Goal: Task Accomplishment & Management: Manage account settings

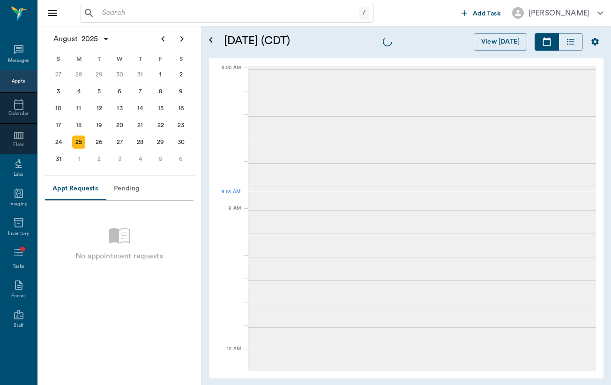
scroll to position [2, 0]
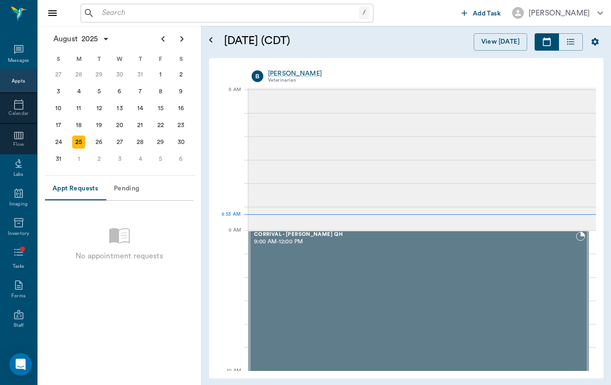
click at [212, 10] on input "text" at bounding box center [228, 13] width 261 height 13
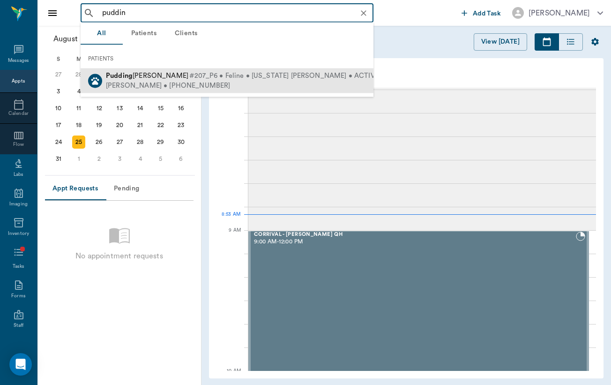
click at [195, 76] on span "#207_P6 • Feline • [US_STATE] [PERSON_NAME] • ACTIVE" at bounding box center [283, 76] width 189 height 10
type input "puddin"
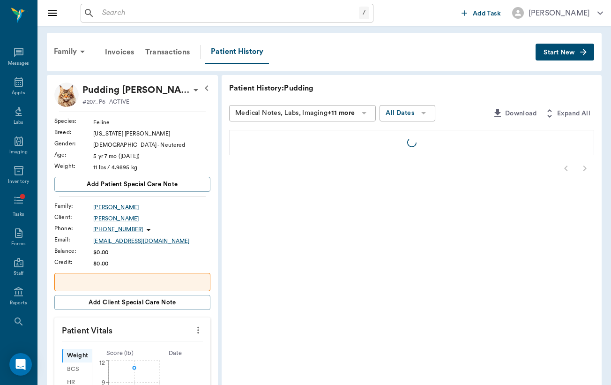
click at [580, 53] on icon "button" at bounding box center [583, 51] width 9 height 9
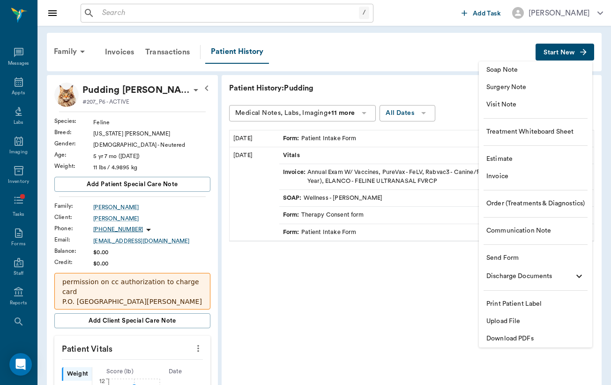
click at [553, 203] on span "Order (Treatments & Diagnostics)" at bounding box center [536, 204] width 98 height 10
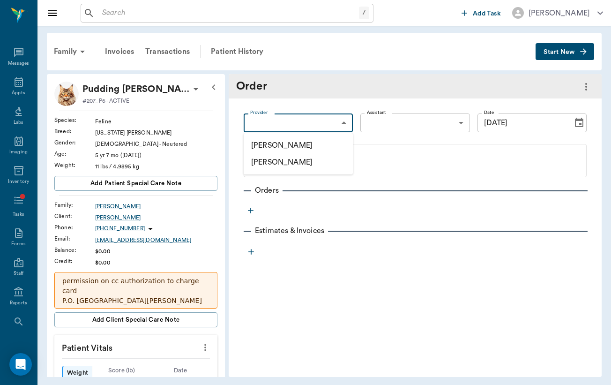
click at [295, 123] on body "/ ​ Add Task [PERSON_NAME] Nectar Messages Appts Labs Imaging Inventory Tasks F…" at bounding box center [305, 192] width 611 height 385
click at [295, 154] on li "[PERSON_NAME]" at bounding box center [298, 162] width 109 height 17
click at [314, 117] on body "/ ​ Add Task [PERSON_NAME] Nectar Messages Appts Labs Imaging Inventory Tasks F…" at bounding box center [305, 192] width 611 height 385
click at [314, 143] on li "[PERSON_NAME]" at bounding box center [298, 145] width 109 height 17
type input "649b3e03b5bc7e03f9326794"
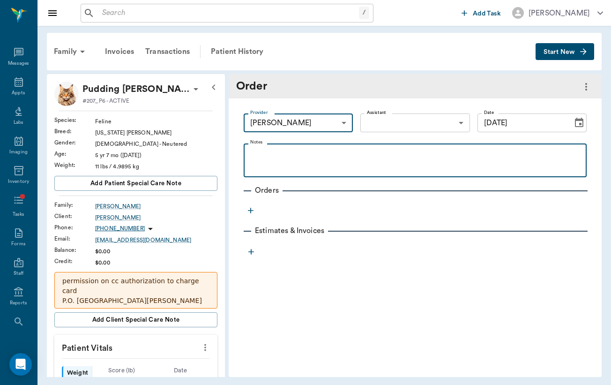
click at [314, 163] on div at bounding box center [415, 160] width 334 height 23
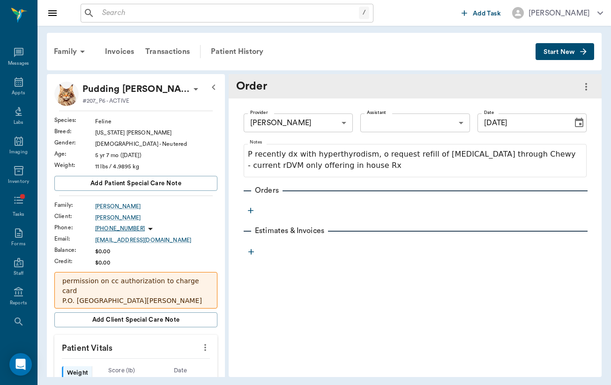
click at [253, 211] on icon "button" at bounding box center [251, 211] width 6 height 6
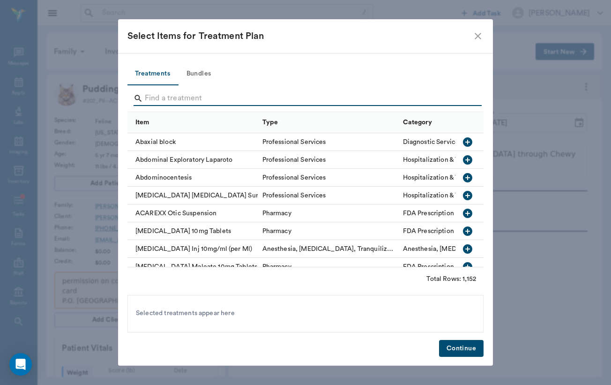
click at [265, 97] on input "Search" at bounding box center [306, 98] width 323 height 15
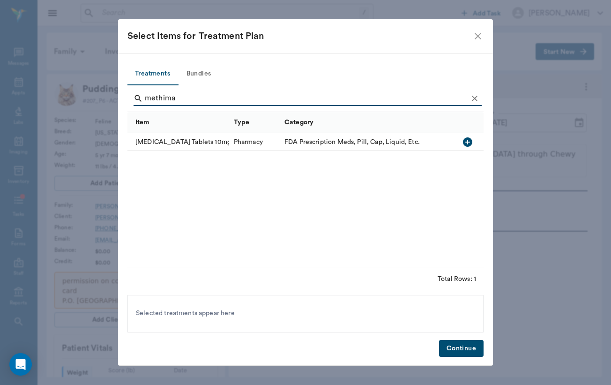
click at [243, 105] on input "methima" at bounding box center [306, 98] width 323 height 15
type input "methima"
click at [480, 40] on icon "close" at bounding box center [477, 35] width 11 height 11
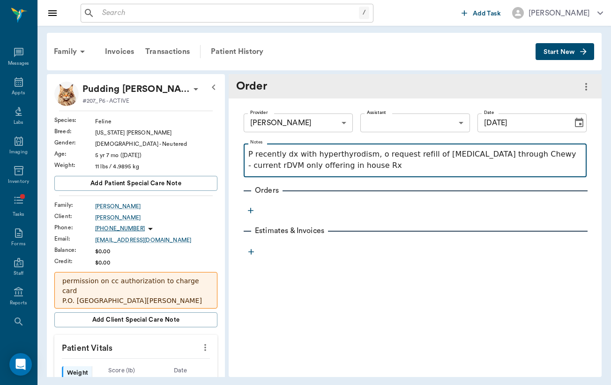
click at [419, 167] on p "P recently dx with hyperthyrodism, o request refill of [MEDICAL_DATA] through C…" at bounding box center [415, 160] width 334 height 22
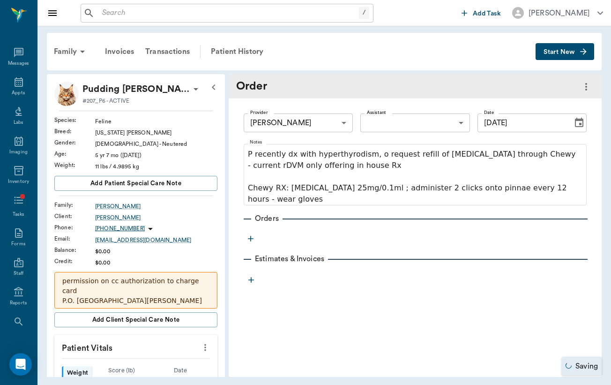
click at [251, 240] on icon "button" at bounding box center [251, 239] width 6 height 6
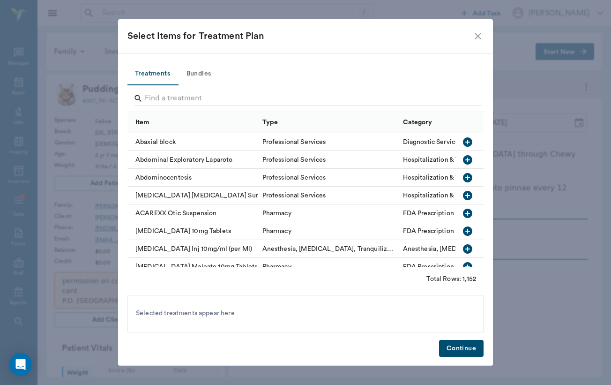
click at [472, 34] on div "Select Items for Treatment Plan" at bounding box center [299, 36] width 345 height 15
click at [477, 34] on icon "close" at bounding box center [477, 35] width 11 height 11
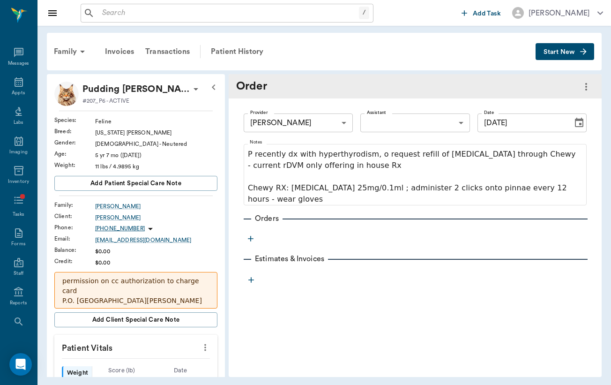
click at [578, 86] on div "Order" at bounding box center [415, 86] width 373 height 24
click at [583, 86] on icon "more" at bounding box center [586, 86] width 11 height 11
click at [583, 90] on div at bounding box center [305, 192] width 611 height 385
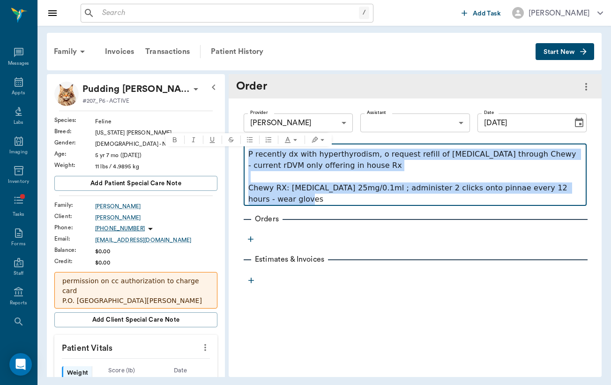
drag, startPoint x: 289, startPoint y: 202, endPoint x: 244, endPoint y: 150, distance: 68.8
click at [244, 150] on fieldset "Notes P recently dx with hyperthyrodism, o request refill of [MEDICAL_DATA] thr…" at bounding box center [415, 173] width 343 height 66
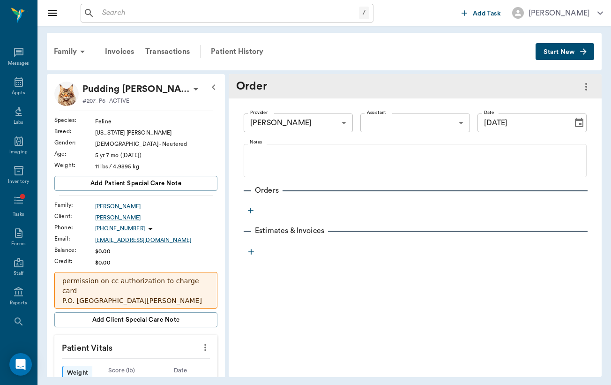
click at [578, 62] on div "Family Invoices Transactions Patient History Start New" at bounding box center [324, 51] width 555 height 37
click at [585, 54] on icon "button" at bounding box center [583, 51] width 9 height 9
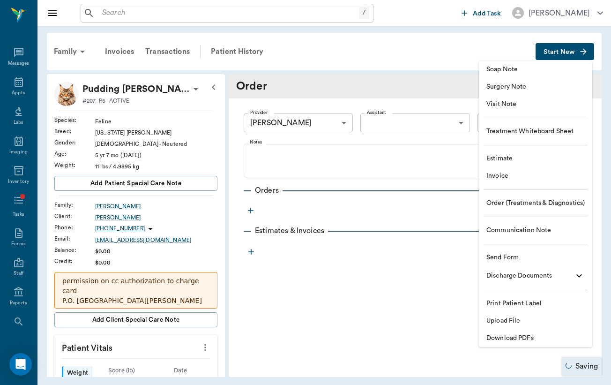
click at [569, 232] on span "Communication Note" at bounding box center [536, 230] width 98 height 10
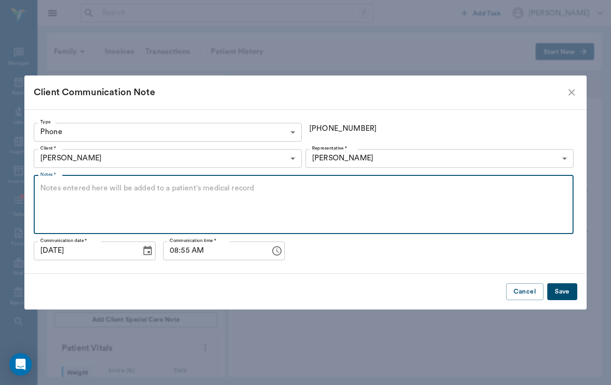
click at [179, 208] on textarea "Notes *" at bounding box center [303, 204] width 527 height 43
paste textarea "P recently dx with hyperthyrodism, o request refill of [MEDICAL_DATA] through C…"
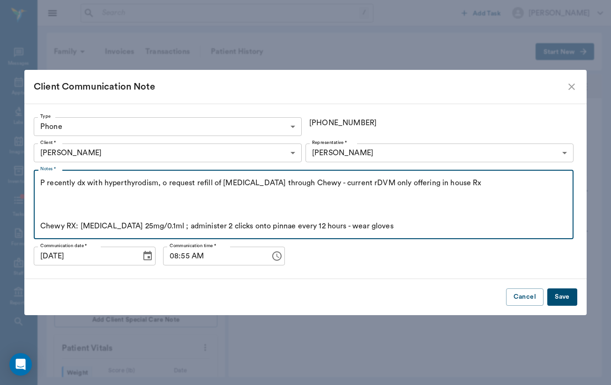
click at [388, 204] on textarea "P recently dx with hyperthyrodism, o request refill of [MEDICAL_DATA] through C…" at bounding box center [303, 205] width 527 height 54
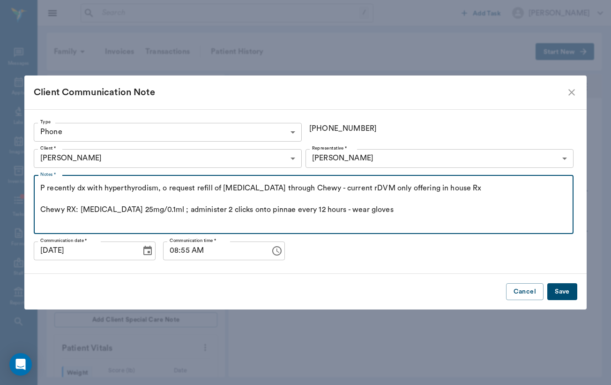
click at [397, 234] on div "Notes * P recently dx with hyperthyrodism, o request refill of [MEDICAL_DATA] t…" at bounding box center [306, 205] width 544 height 66
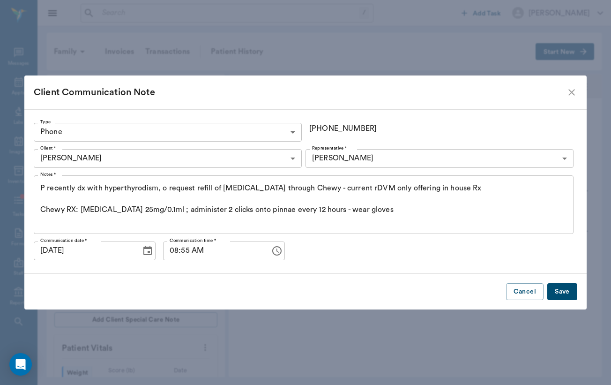
click at [405, 222] on textarea "P recently dx with hyperthyrodism, o request refill of [MEDICAL_DATA] through C…" at bounding box center [303, 204] width 527 height 43
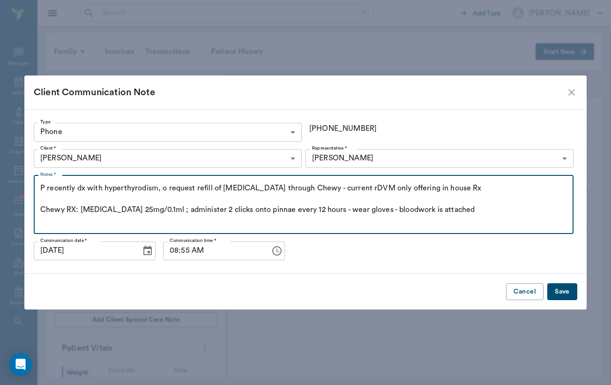
type textarea "P recently dx with hyperthyrodism, o request refill of [MEDICAL_DATA] through C…"
click at [558, 290] on button "Save" at bounding box center [562, 291] width 30 height 17
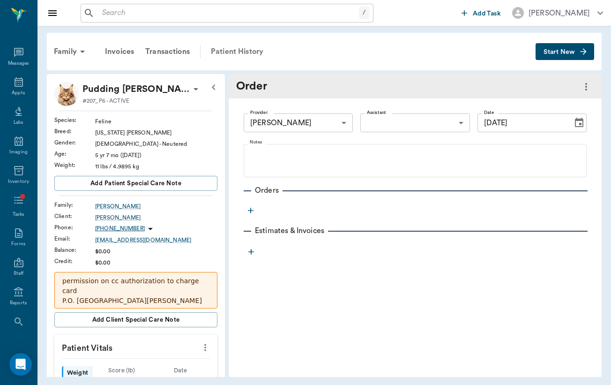
click at [240, 46] on div "Patient History" at bounding box center [237, 51] width 64 height 22
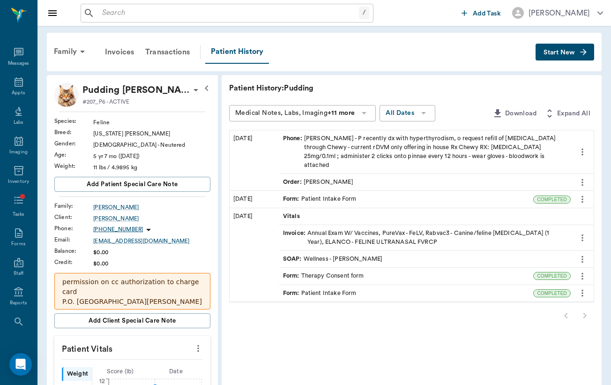
click at [582, 177] on icon "more" at bounding box center [582, 182] width 10 height 11
click at [570, 187] on span "Delete" at bounding box center [543, 189] width 79 height 10
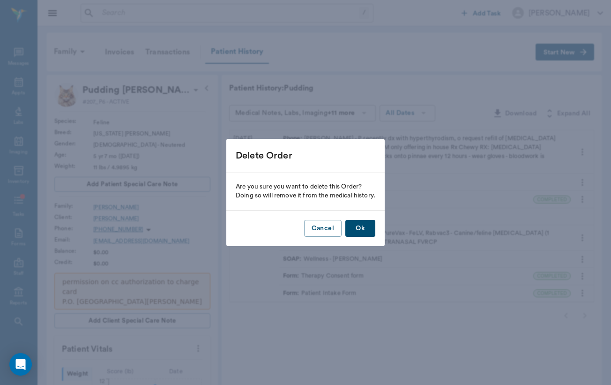
click at [367, 229] on button "Ok" at bounding box center [360, 228] width 30 height 17
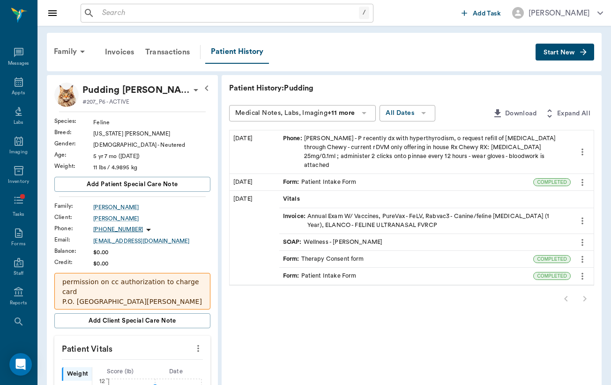
click at [595, 54] on div "Family Invoices Transactions Patient History Start New" at bounding box center [324, 52] width 555 height 38
click at [582, 52] on icon "button" at bounding box center [583, 51] width 9 height 9
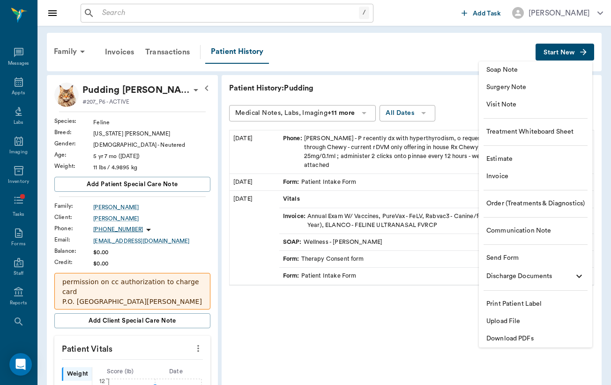
click at [540, 325] on span "Upload File" at bounding box center [536, 321] width 98 height 10
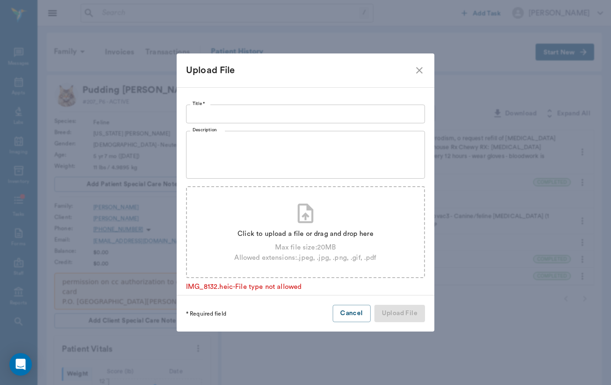
click at [292, 226] on div "Click to upload a file or drag and drop here Max file size: 20 MB Allowed exten…" at bounding box center [305, 244] width 142 height 38
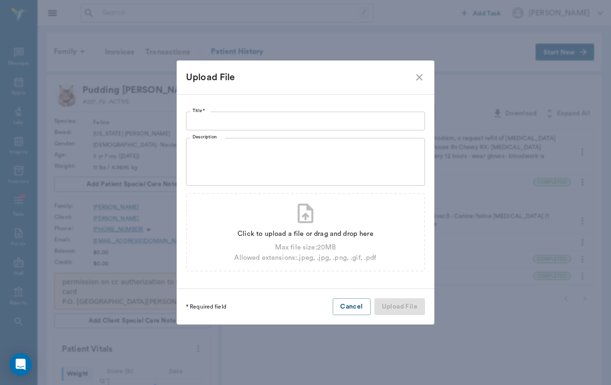
type input "C:\fakepath\tempImageaqmUmz.jpg"
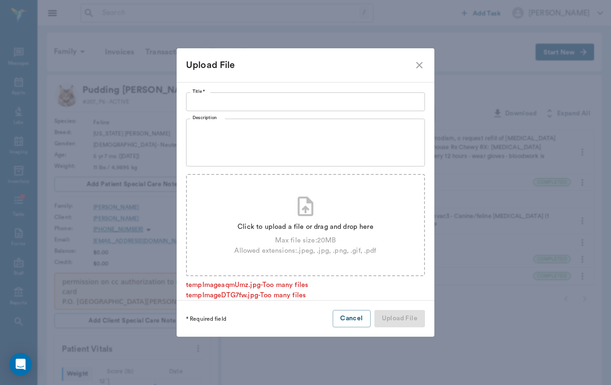
scroll to position [7, 0]
click at [328, 208] on div "Click to upload a file or drag and drop here Max file size: 20 MB Allowed exten…" at bounding box center [305, 225] width 239 height 102
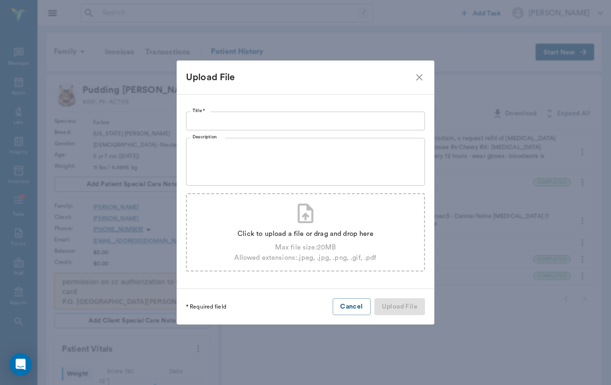
scroll to position [0, 0]
type input "C:\fakepath\tempImageSE1Ye4.jpg"
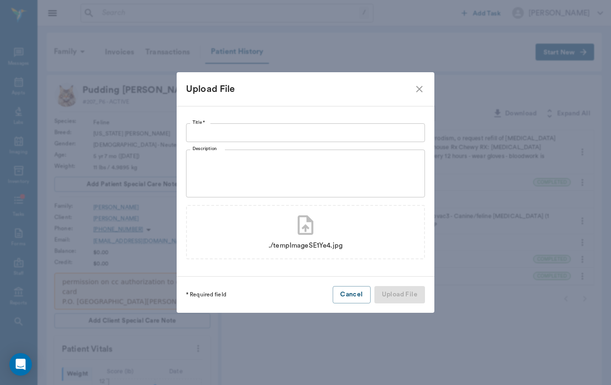
click at [238, 134] on input "Title *" at bounding box center [305, 132] width 239 height 19
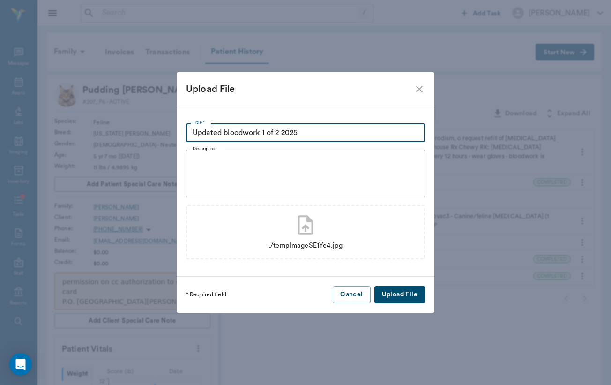
type input "Updated bloodwork 1 of 2 2025"
click at [385, 293] on button "Upload File" at bounding box center [400, 294] width 51 height 17
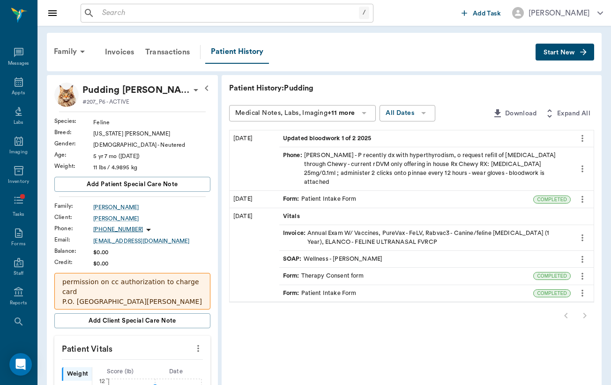
drag, startPoint x: 493, startPoint y: 37, endPoint x: 587, endPoint y: 51, distance: 95.3
click at [587, 51] on icon "button" at bounding box center [583, 51] width 9 height 9
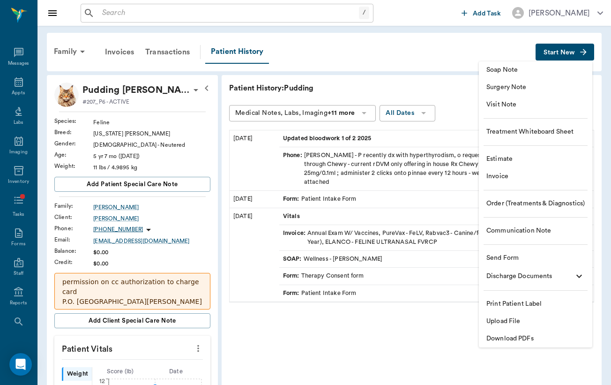
click at [561, 322] on span "Upload File" at bounding box center [536, 321] width 98 height 10
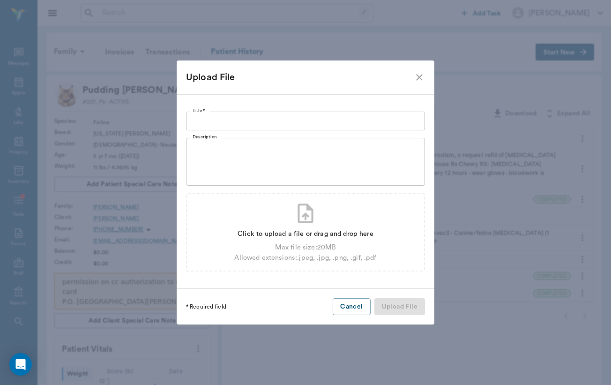
click at [312, 123] on input "Title *" at bounding box center [305, 121] width 239 height 19
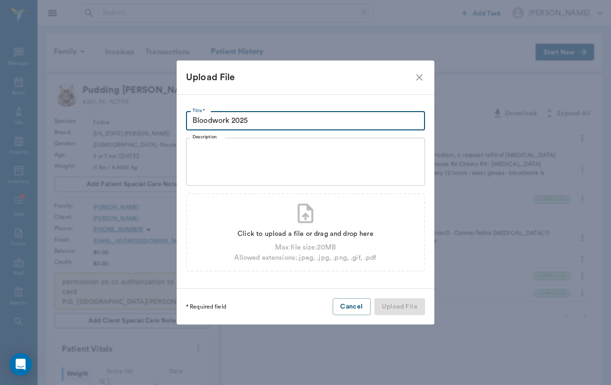
type input "Bloodwork 2025"
click at [417, 71] on div "Upload File" at bounding box center [306, 77] width 258 height 34
click at [417, 74] on icon "close" at bounding box center [419, 77] width 11 height 11
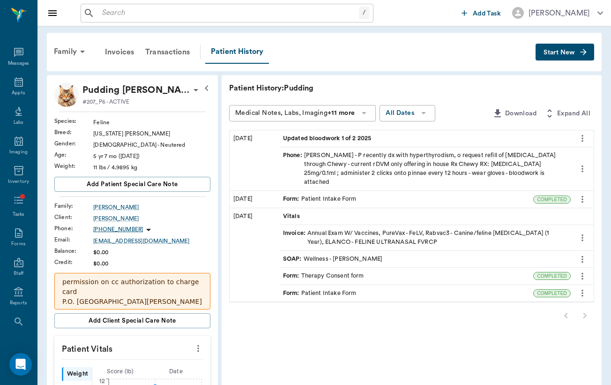
click at [569, 52] on span "Start New" at bounding box center [559, 52] width 31 height 0
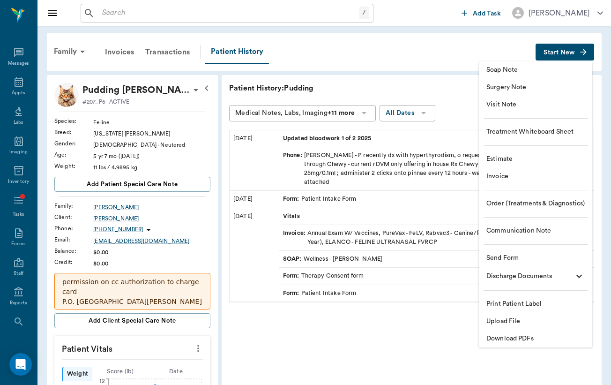
click at [542, 316] on li "Upload File" at bounding box center [535, 321] width 113 height 17
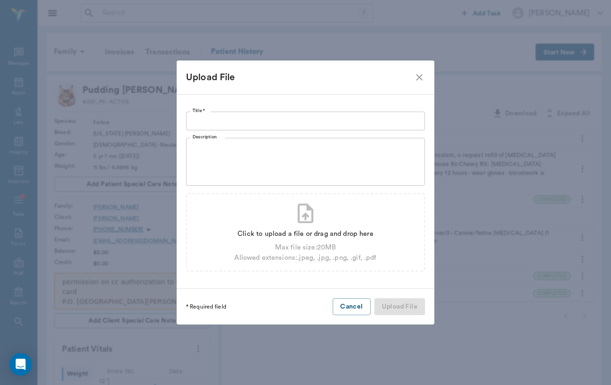
click at [307, 127] on input "Title *" at bounding box center [305, 121] width 239 height 19
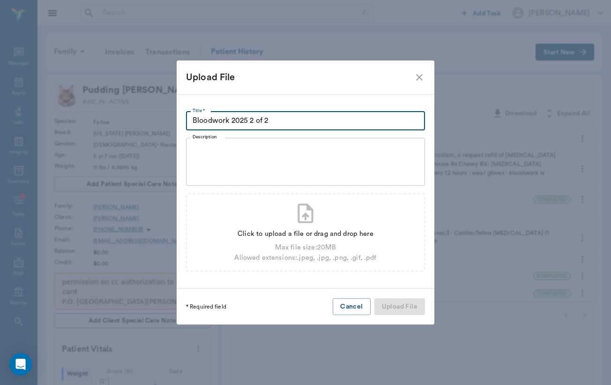
type input "Bloodwork 2025 2 of 2"
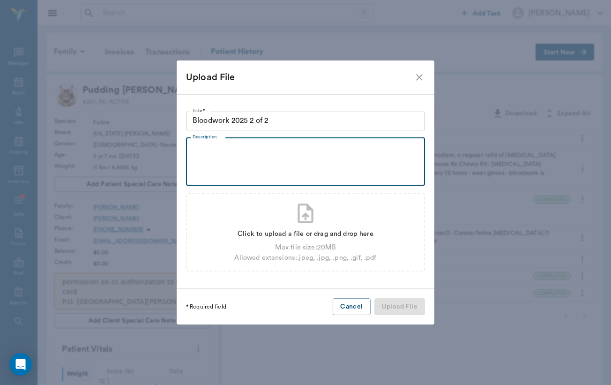
click at [402, 279] on div "Title * Bloodwork 2025 2 of 2 Title * Description x Description Click to upload…" at bounding box center [306, 191] width 258 height 195
click at [379, 251] on div "Click to upload a file or drag and drop here Max file size: 20 MB Allowed exten…" at bounding box center [305, 232] width 239 height 78
type input "C:\fakepath\tempImageZzLHio.jpg"
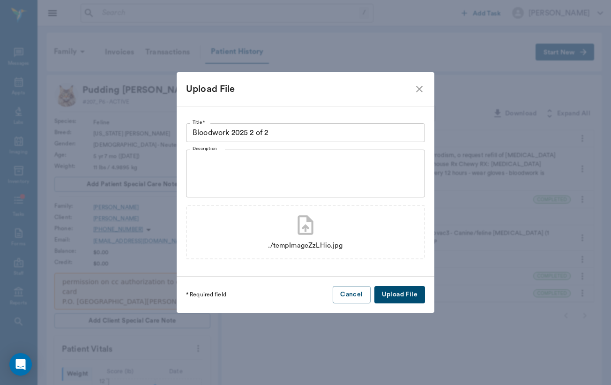
click at [403, 298] on button "Upload File" at bounding box center [400, 294] width 51 height 17
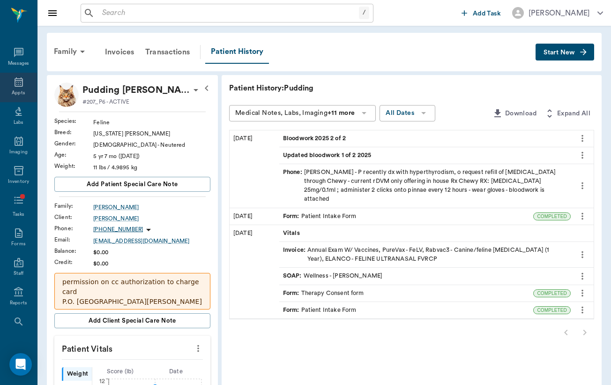
click at [26, 77] on div "Appts" at bounding box center [18, 88] width 37 height 30
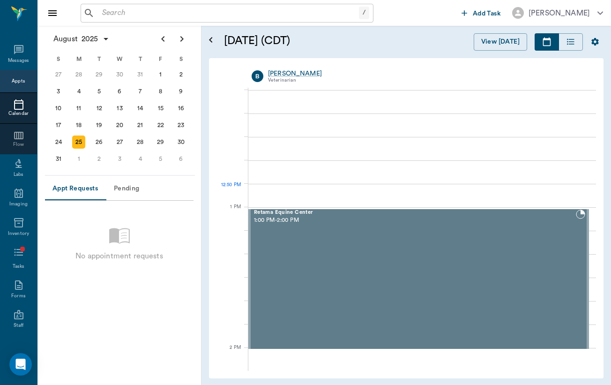
scroll to position [588, 0]
click at [18, 49] on icon at bounding box center [18, 49] width 11 height 11
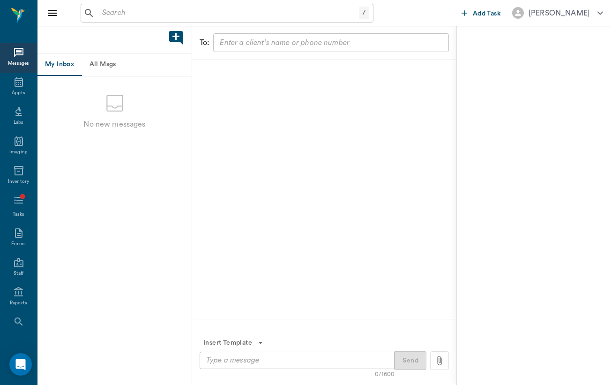
click at [106, 63] on button "All Msgs" at bounding box center [103, 64] width 42 height 22
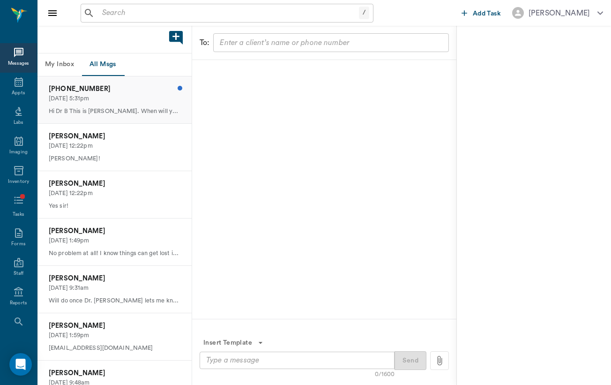
click at [141, 102] on p "[DATE] 5:31pm" at bounding box center [115, 98] width 132 height 9
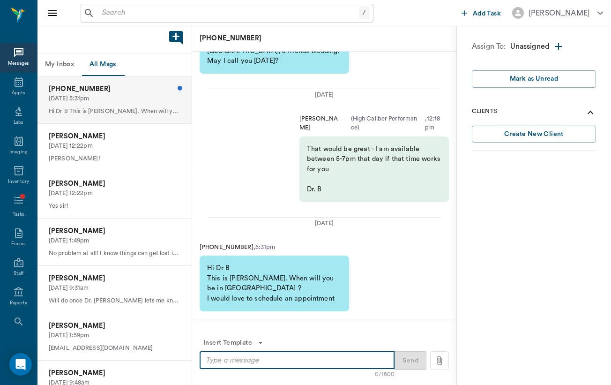
click at [292, 359] on textarea at bounding box center [297, 360] width 182 height 11
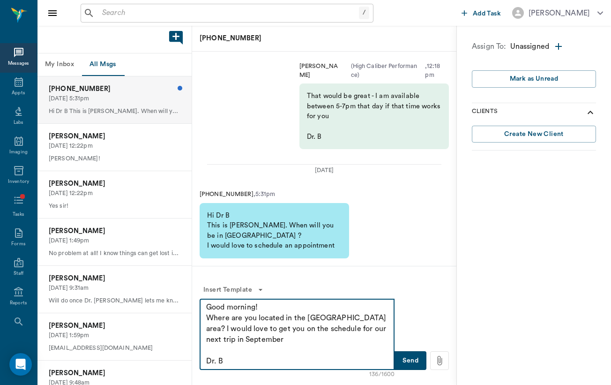
type textarea "Good morning! Where are you located in the [GEOGRAPHIC_DATA] area? I would love…"
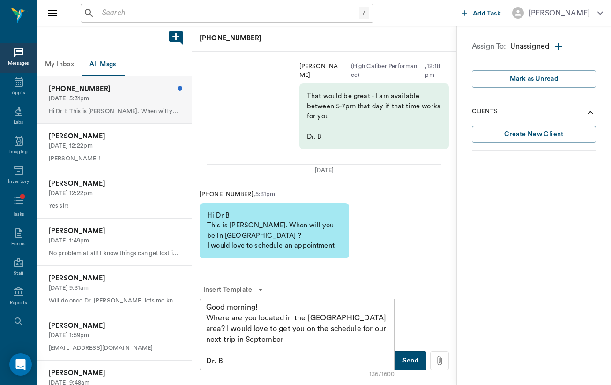
click at [412, 364] on button "Send" at bounding box center [411, 360] width 32 height 19
